Goal: Information Seeking & Learning: Learn about a topic

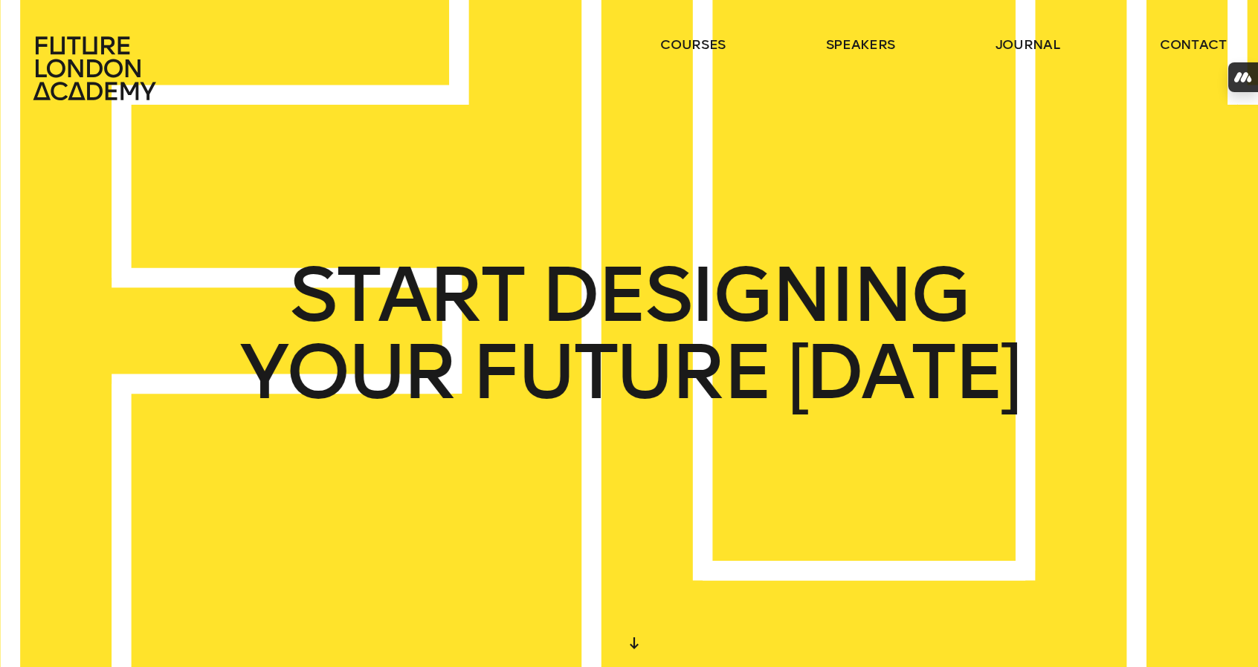
click at [974, 51] on ul "courses speakers journal contact" at bounding box center [943, 68] width 566 height 65
click at [1003, 44] on link "journal" at bounding box center [1027, 45] width 65 height 18
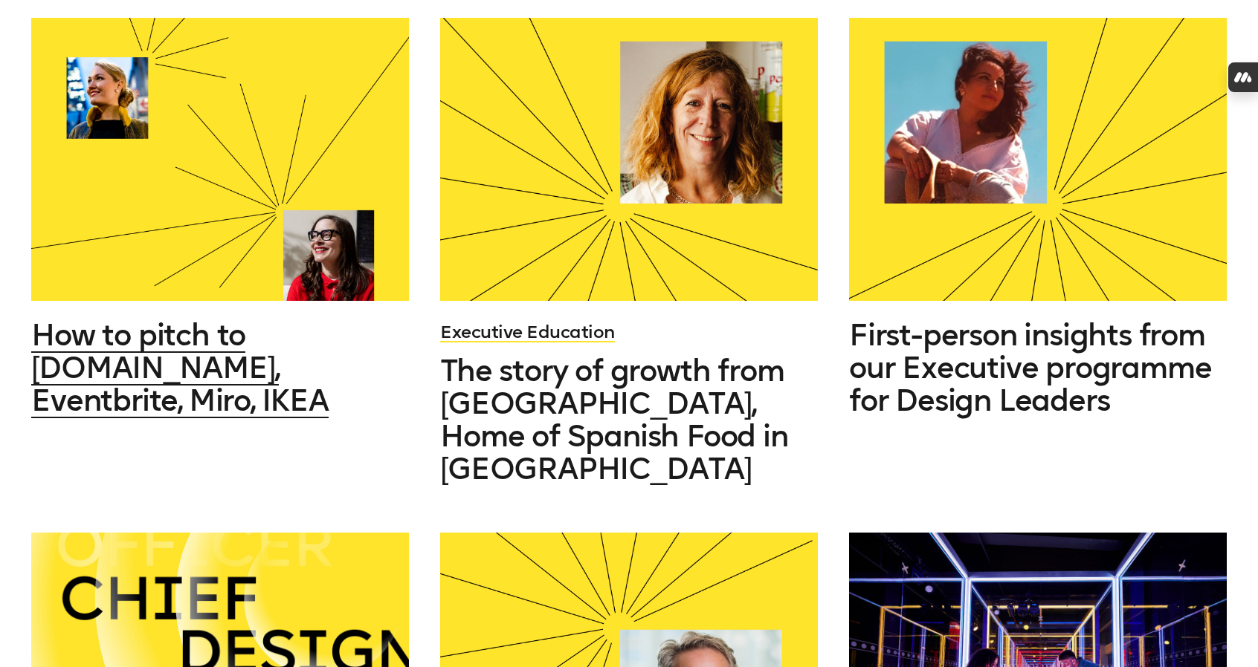
scroll to position [667, 0]
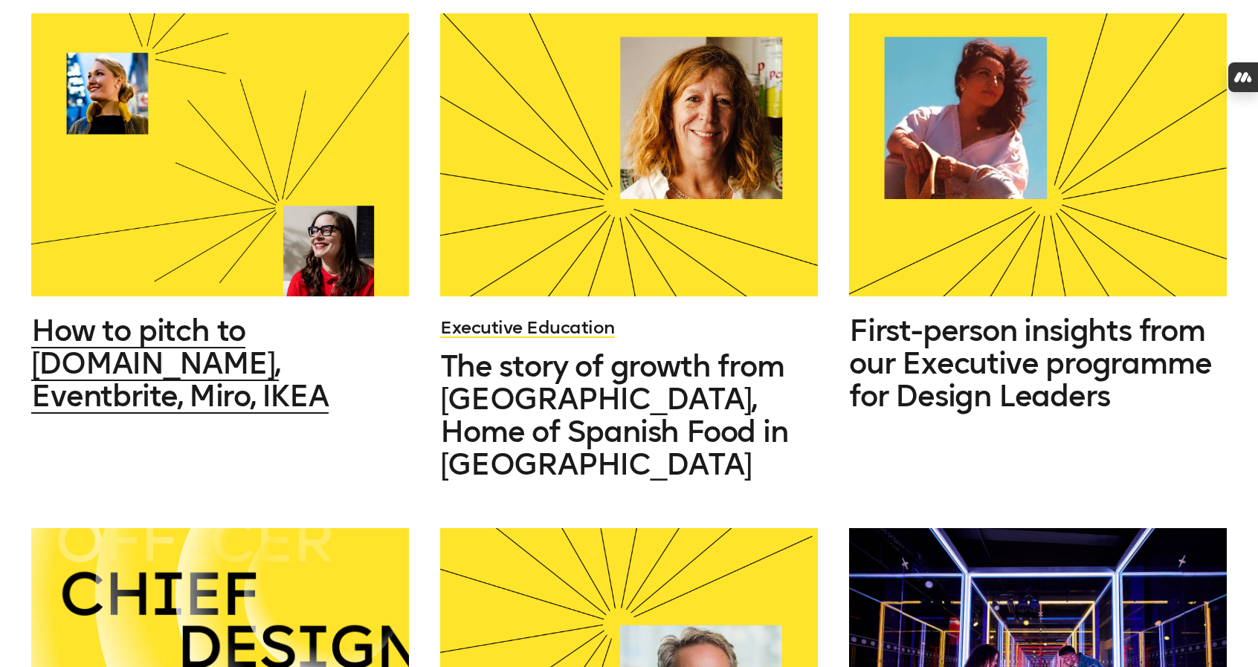
click at [128, 371] on span "How to pitch to Booking.com, Eventbrite, Miro, IKEA" at bounding box center [179, 363] width 297 height 101
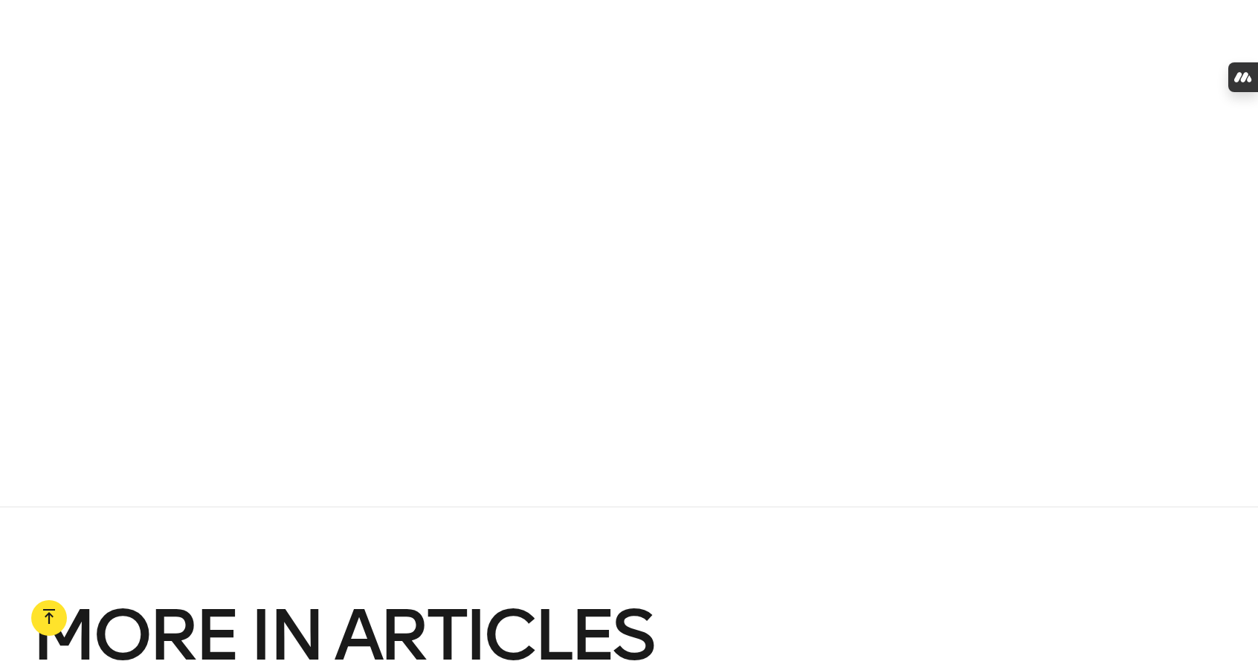
scroll to position [1467, 0]
